Goal: Find specific page/section: Find specific page/section

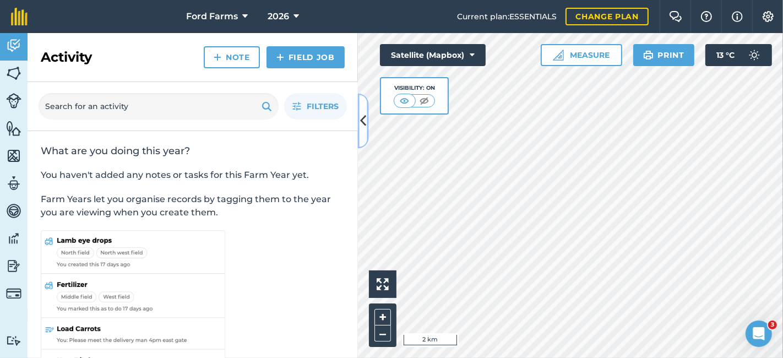
click at [364, 127] on icon at bounding box center [363, 120] width 6 height 19
